Goal: Transaction & Acquisition: Obtain resource

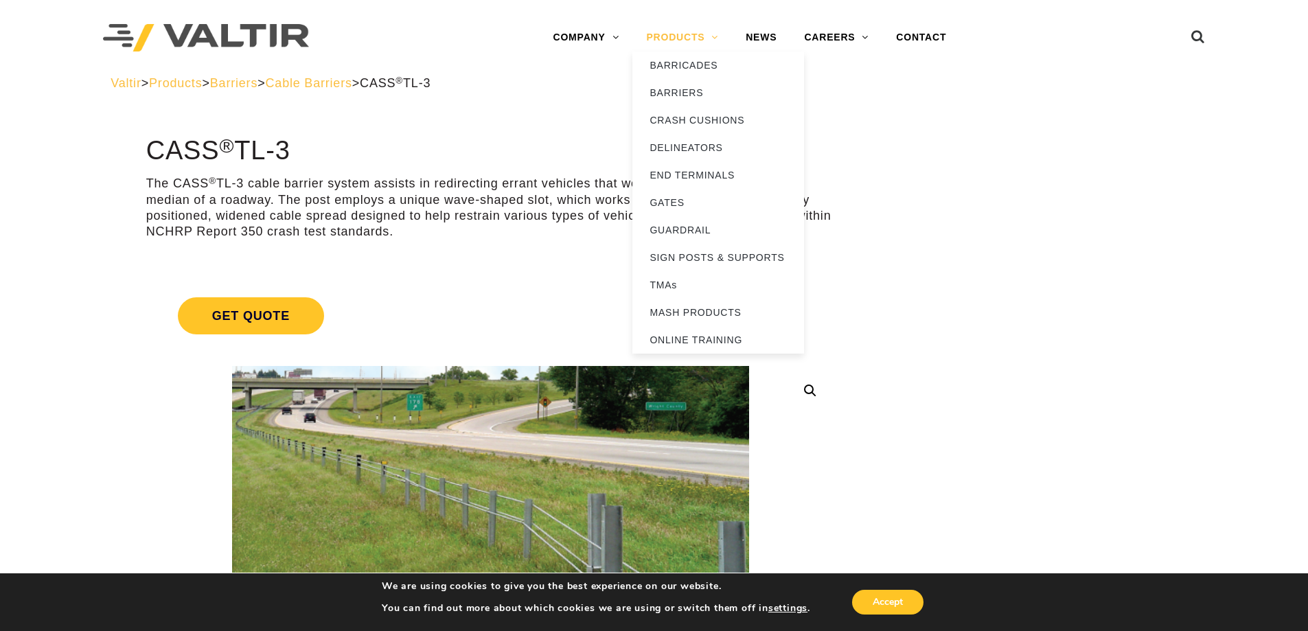
click at [713, 43] on link "PRODUCTS" at bounding box center [683, 37] width 100 height 27
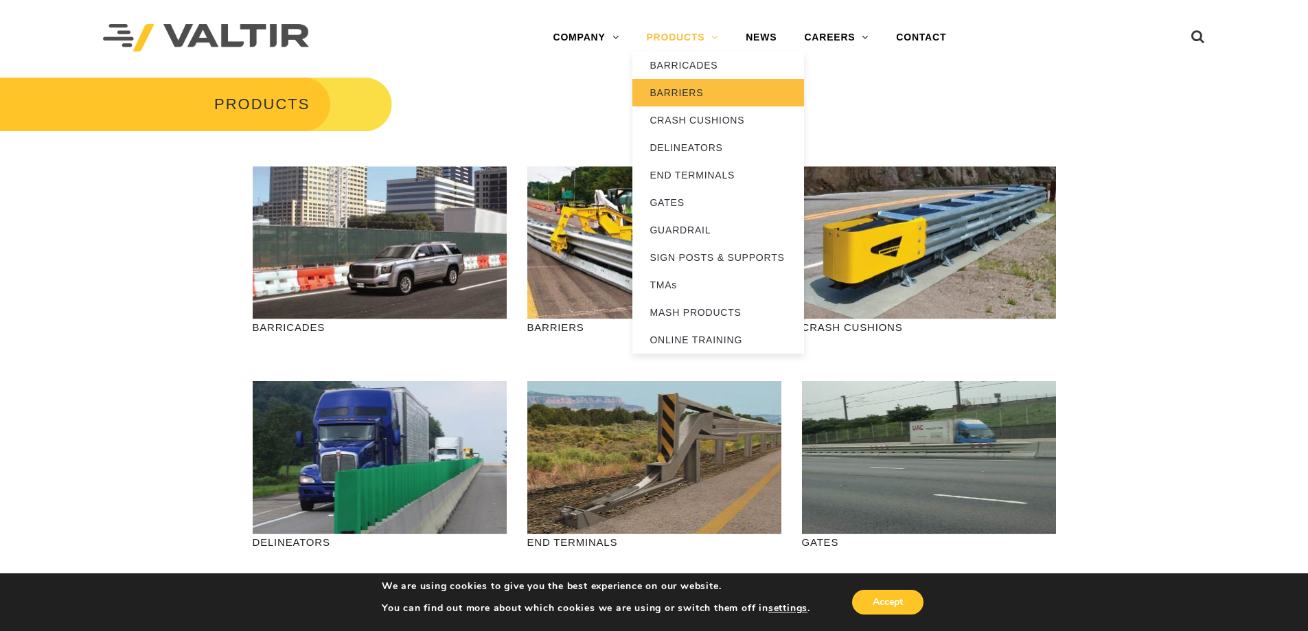
click at [705, 101] on link "BARRIERS" at bounding box center [719, 92] width 172 height 27
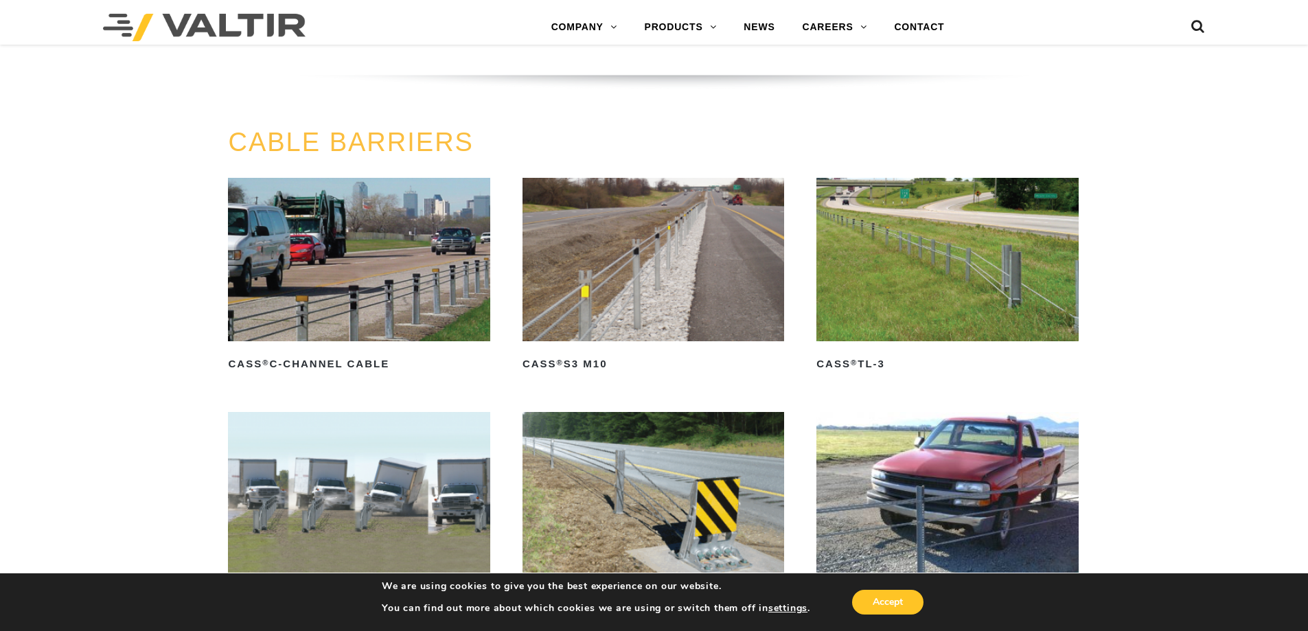
scroll to position [618, 0]
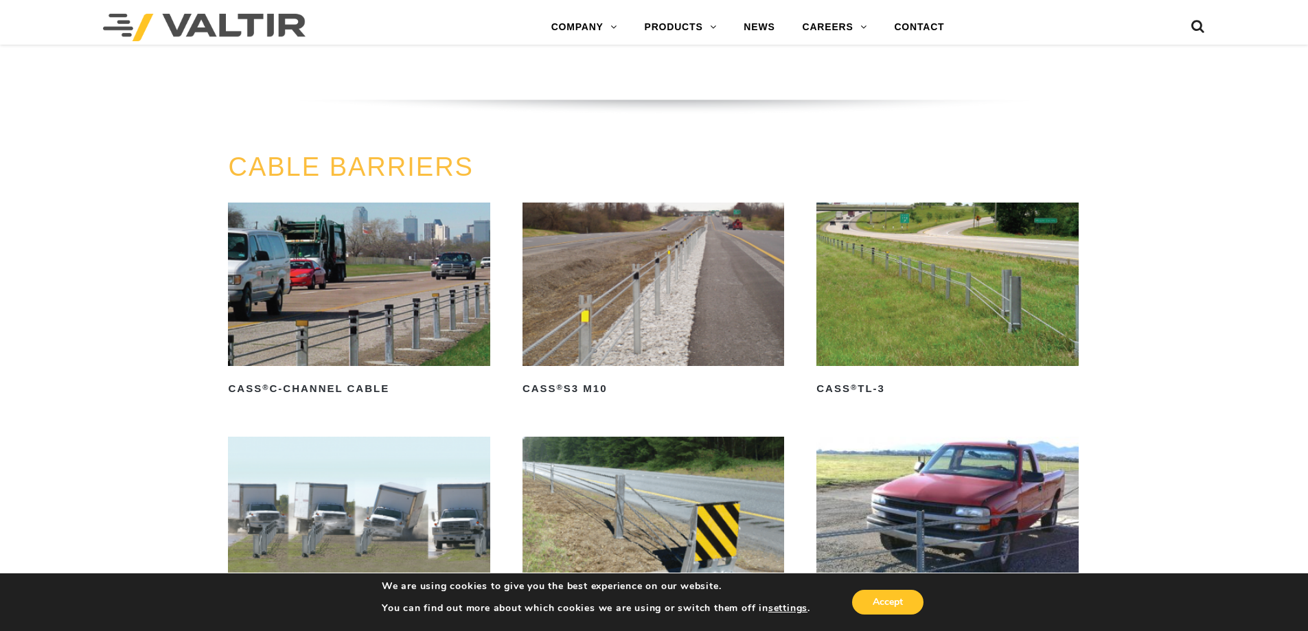
click at [1036, 343] on img at bounding box center [948, 284] width 262 height 163
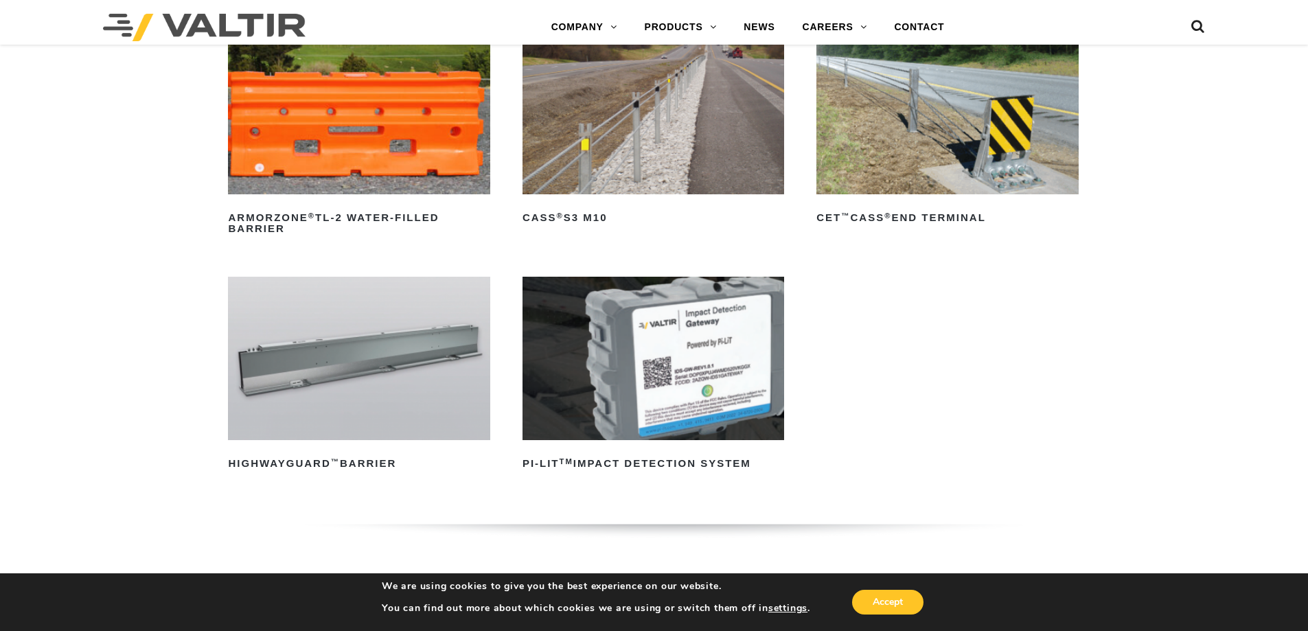
scroll to position [0, 0]
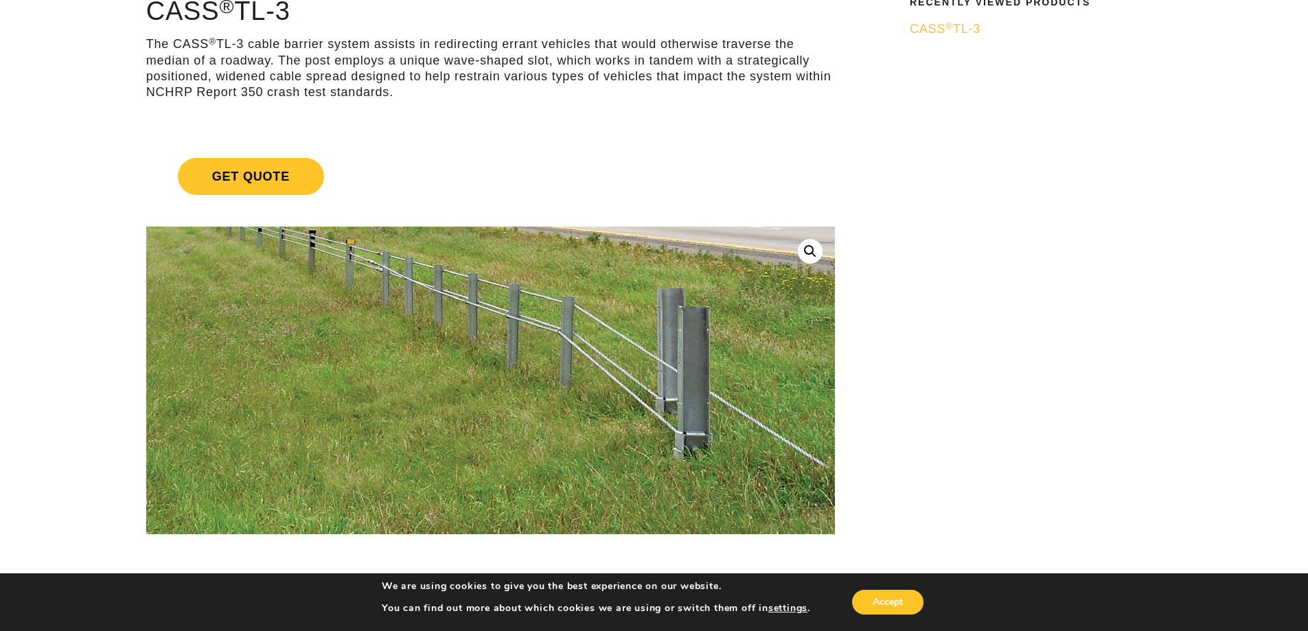
scroll to position [137, 0]
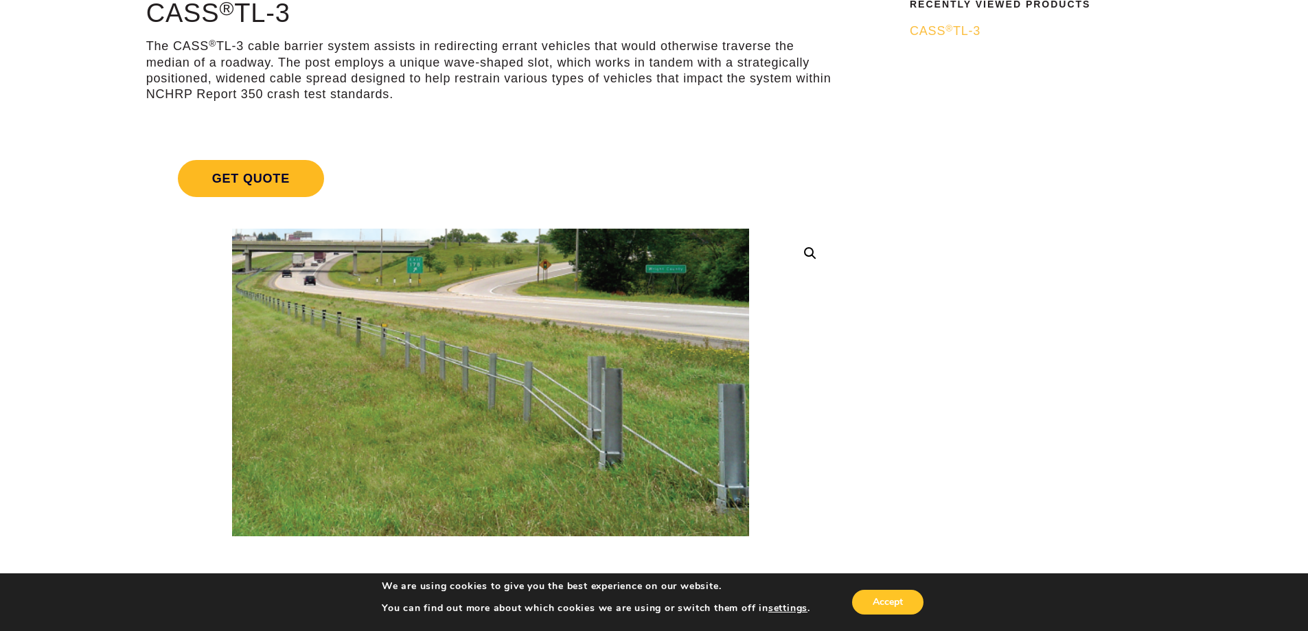
click at [247, 183] on span "Get Quote" at bounding box center [251, 178] width 146 height 37
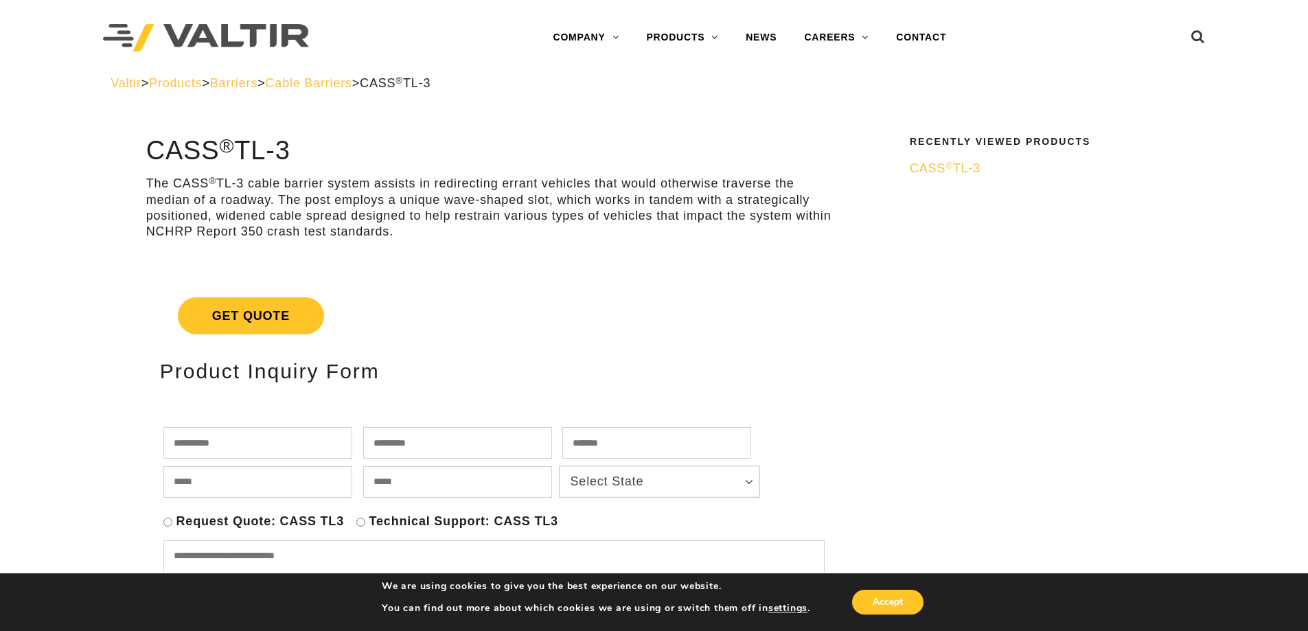
scroll to position [137, 0]
